Goal: Task Accomplishment & Management: Complete application form

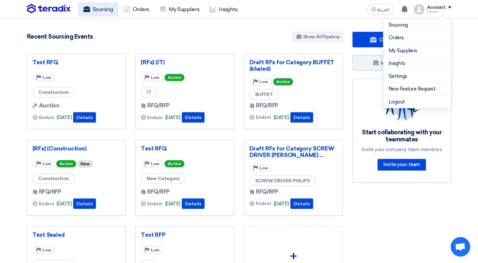
click at [104, 14] on link "Sourcing" at bounding box center [98, 9] width 40 height 14
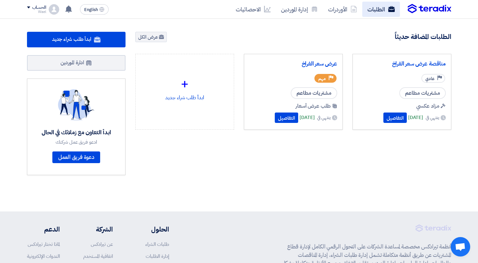
click at [393, 4] on link "الطلبات" at bounding box center [381, 9] width 38 height 15
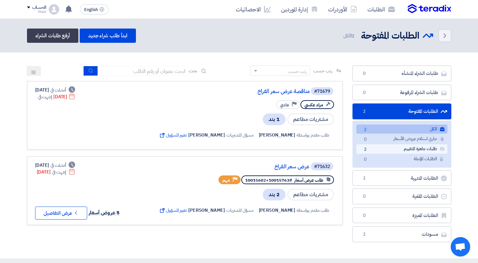
click at [396, 151] on link "طلبات جاهزة للتقييم طلبات جاهزة للتقييم 2" at bounding box center [401, 149] width 91 height 9
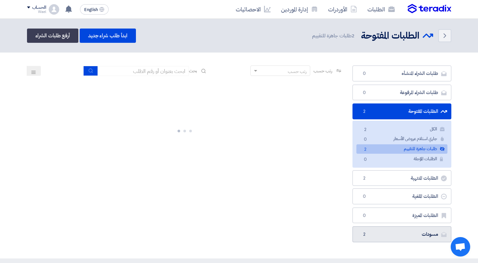
click at [379, 231] on link "مسودات مسودات 2" at bounding box center [401, 235] width 99 height 16
click at [379, 231] on section "طلبات الشراء المنشأه طلبات الشراء المنشأه 0 طلبات الشراء المرفوعة طلبات الشراء …" at bounding box center [239, 156] width 478 height 206
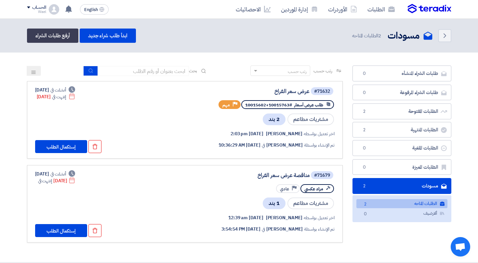
click at [381, 202] on link "الطلبات المتاحه الطلبات المتاحه 2" at bounding box center [401, 203] width 91 height 9
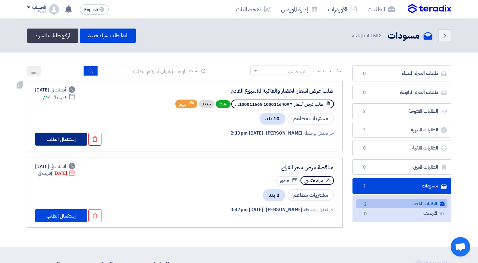
click at [70, 134] on button "إستكمال الطلب" at bounding box center [61, 139] width 52 height 13
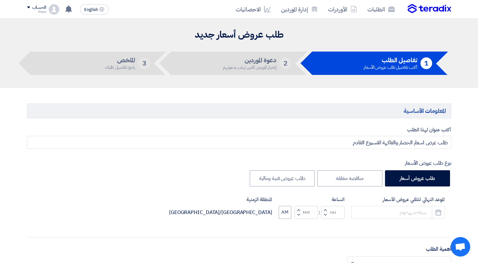
type input "10/16/2025"
type input "10"
type input "00"
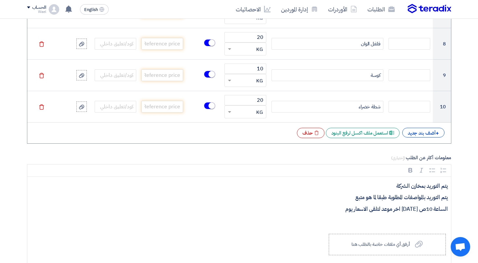
scroll to position [650, 0]
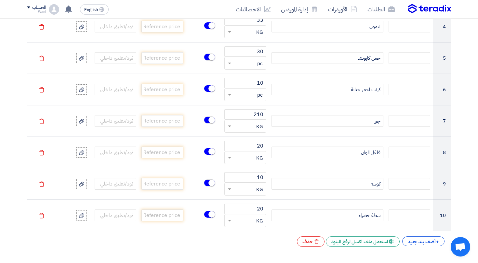
click at [51, 9] on img at bounding box center [54, 9] width 10 height 10
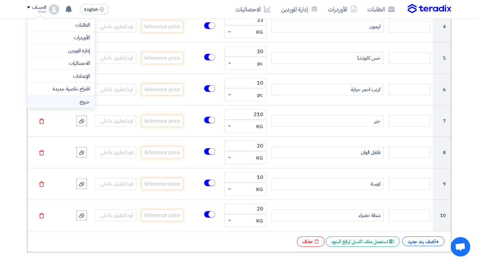
click at [86, 102] on li "خروج" at bounding box center [61, 102] width 68 height 13
